Goal: Task Accomplishment & Management: Manage account settings

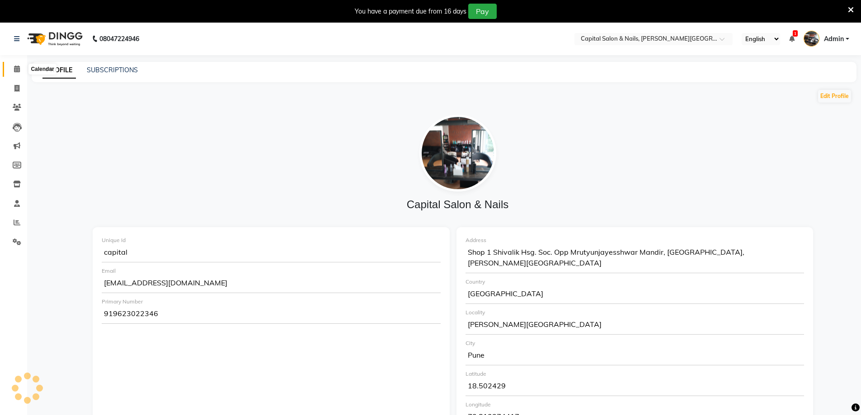
click at [14, 65] on span at bounding box center [17, 69] width 16 height 10
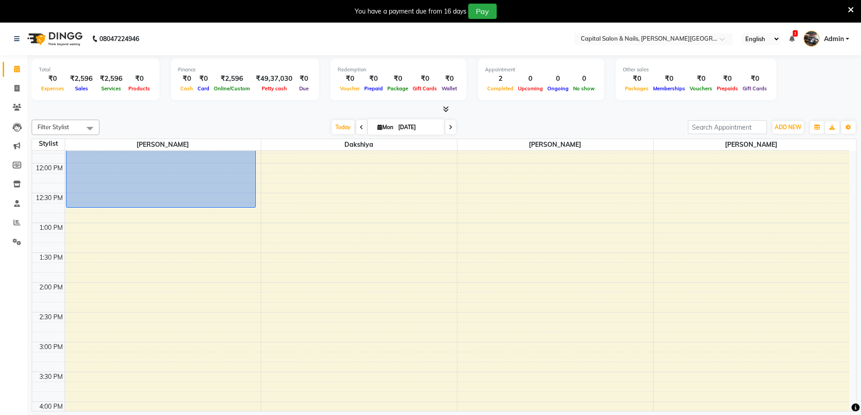
scroll to position [181, 0]
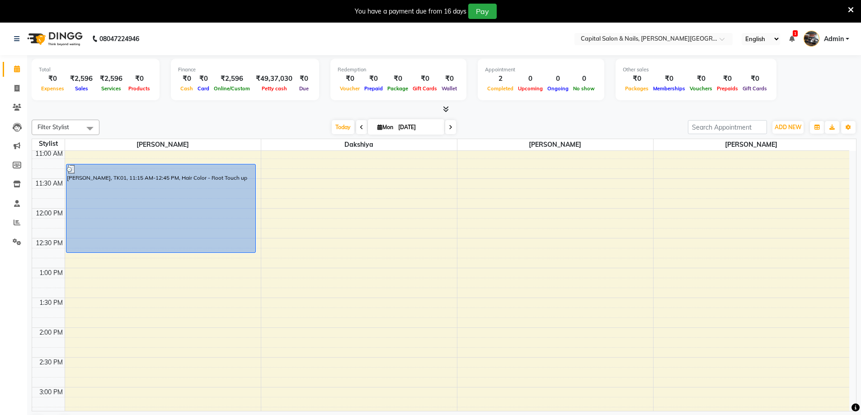
click at [853, 9] on icon at bounding box center [851, 10] width 6 height 8
